Goal: Navigation & Orientation: Find specific page/section

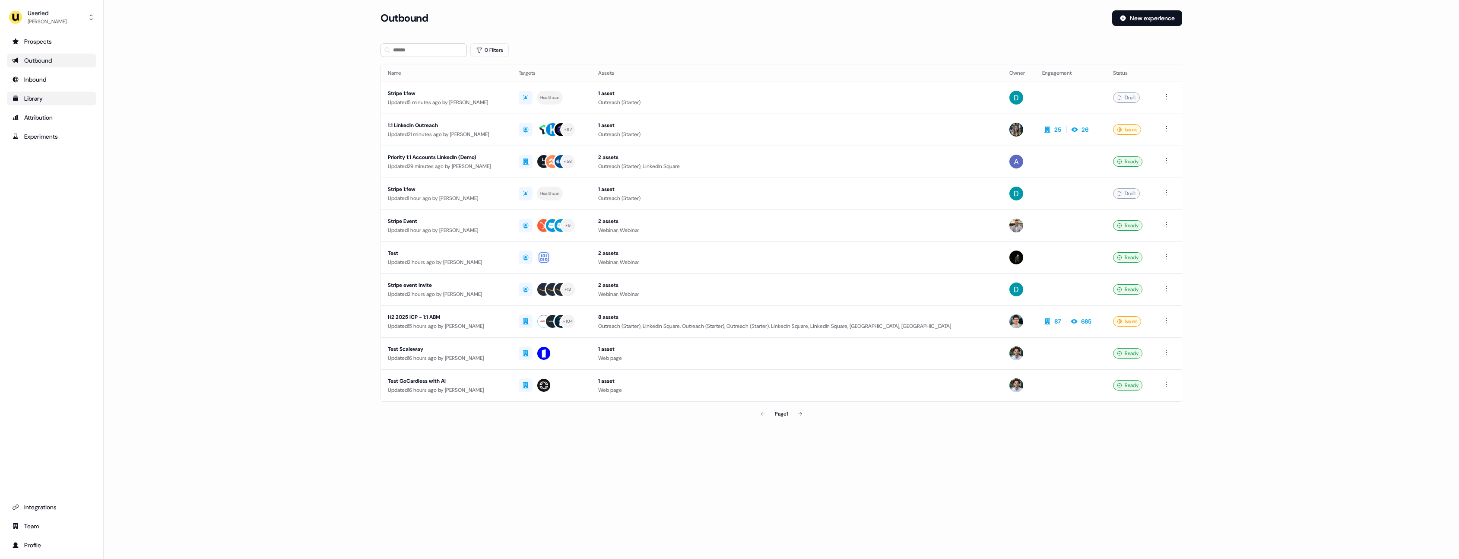
click at [51, 101] on div "Library" at bounding box center [51, 98] width 79 height 9
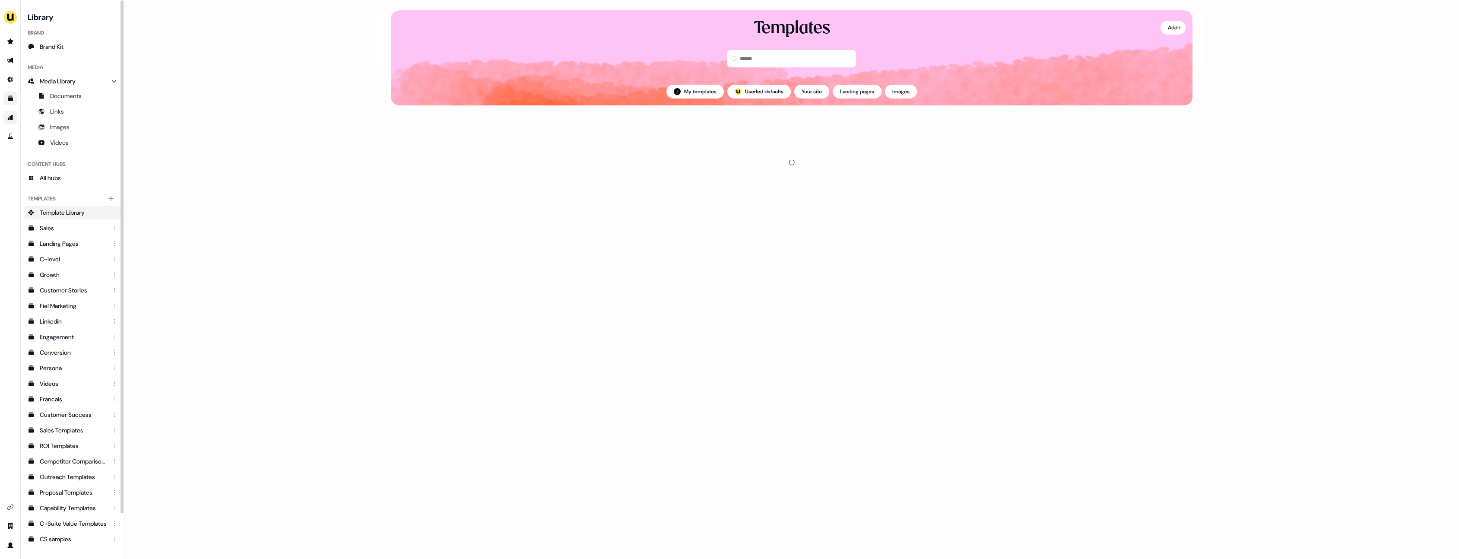
click at [8, 117] on icon "Go to attribution" at bounding box center [10, 117] width 7 height 7
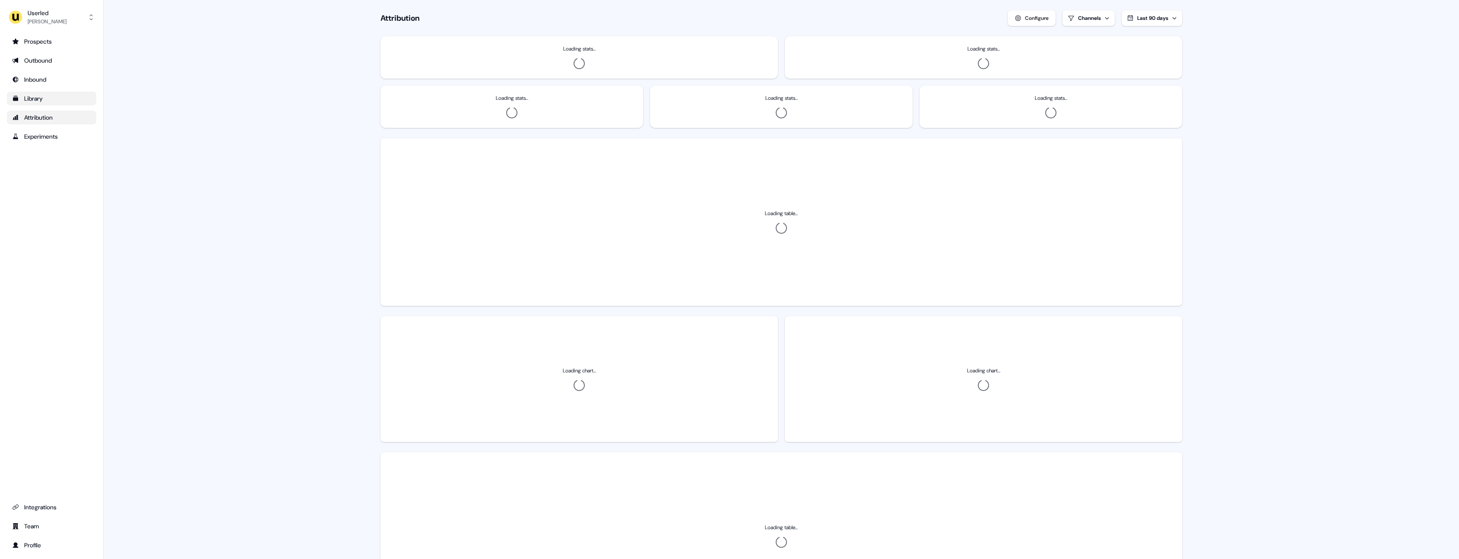
click at [49, 93] on link "Library" at bounding box center [51, 99] width 89 height 14
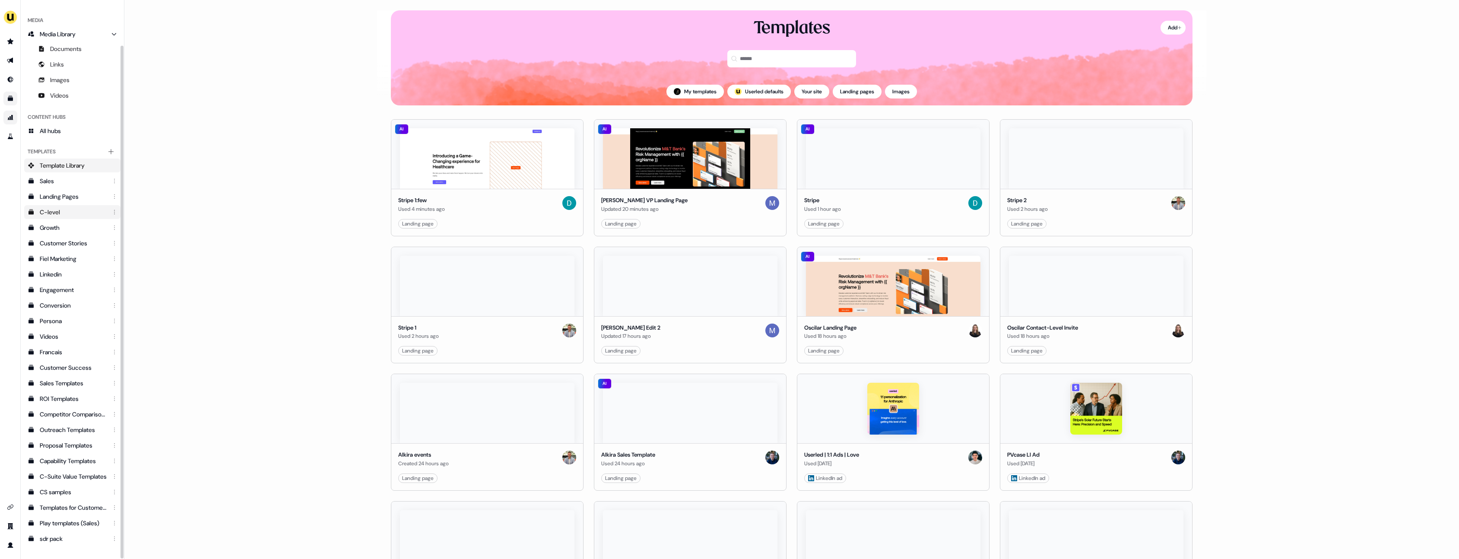
scroll to position [48, 0]
